Goal: Task Accomplishment & Management: Manage account settings

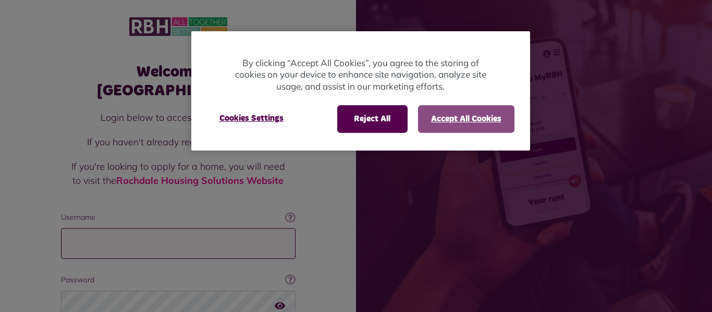
type input "**********"
click at [459, 117] on button "Accept All Cookies" at bounding box center [466, 118] width 96 height 27
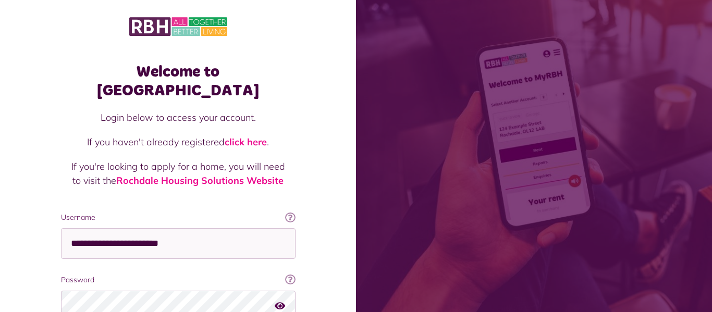
click at [332, 275] on div "Welcome to MyRBH Login below to access your account. If you haven't already reg…" at bounding box center [178, 209] width 356 height 419
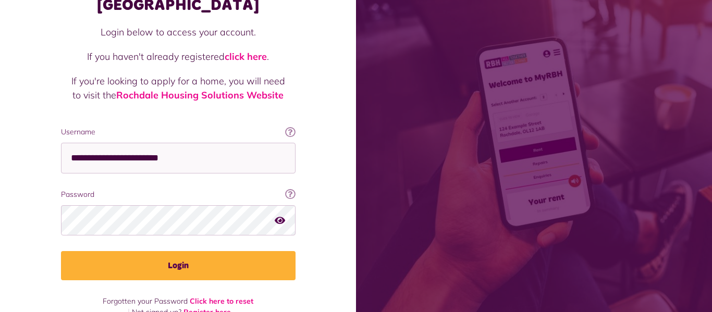
scroll to position [88, 0]
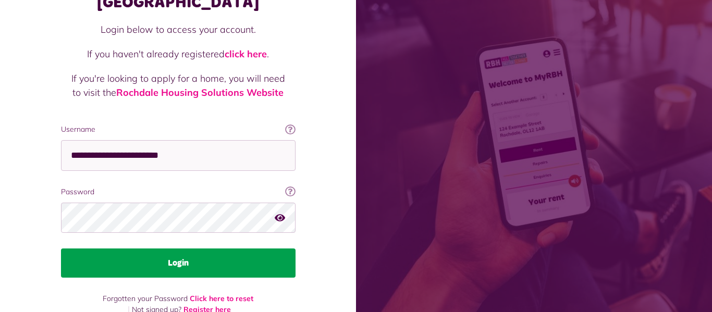
click at [242, 249] on button "Login" at bounding box center [178, 263] width 235 height 29
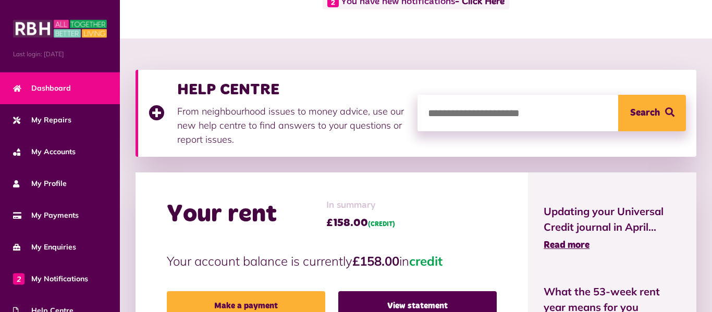
scroll to position [167, 0]
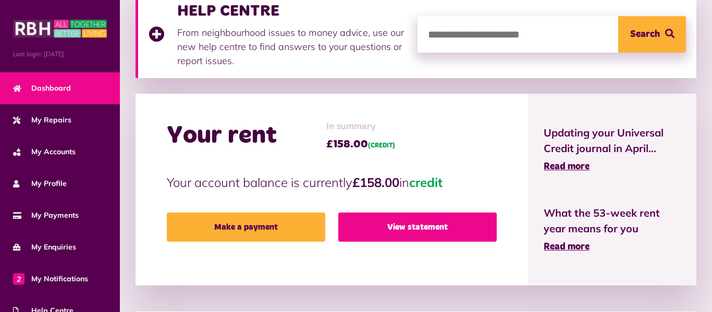
click at [372, 225] on link "View statement" at bounding box center [417, 227] width 159 height 29
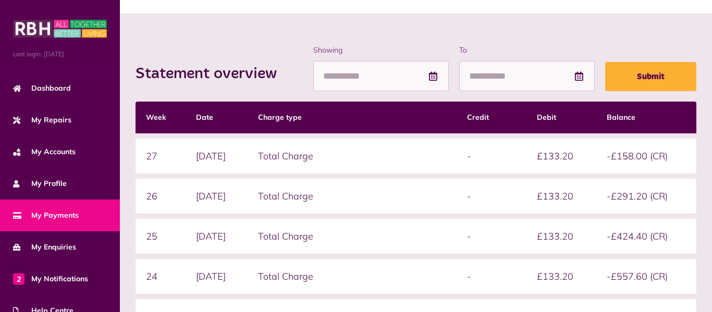
scroll to position [110, 0]
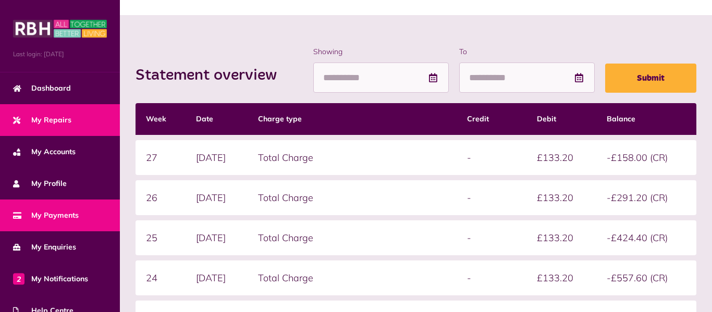
click at [53, 122] on span "My Repairs" at bounding box center [42, 120] width 58 height 11
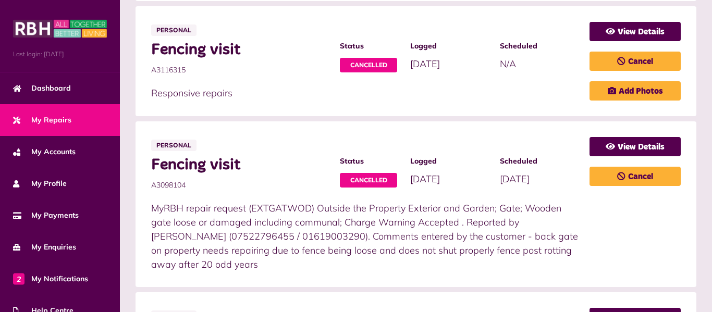
scroll to position [396, 0]
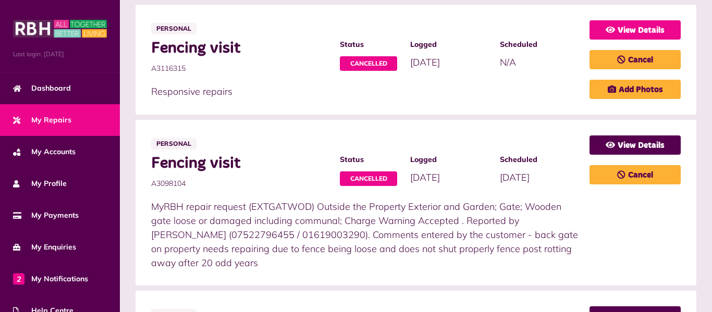
click at [637, 30] on link "View Details" at bounding box center [635, 29] width 91 height 19
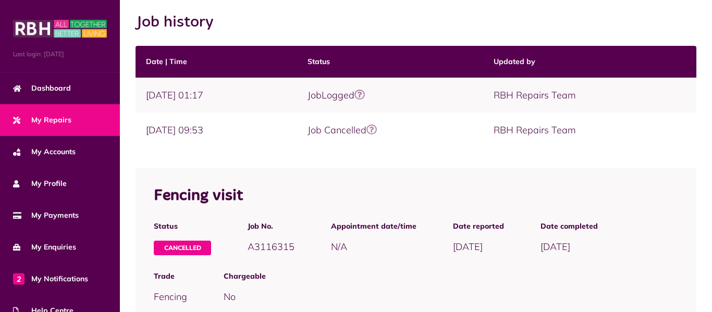
scroll to position [146, 0]
